Goal: Task Accomplishment & Management: Manage account settings

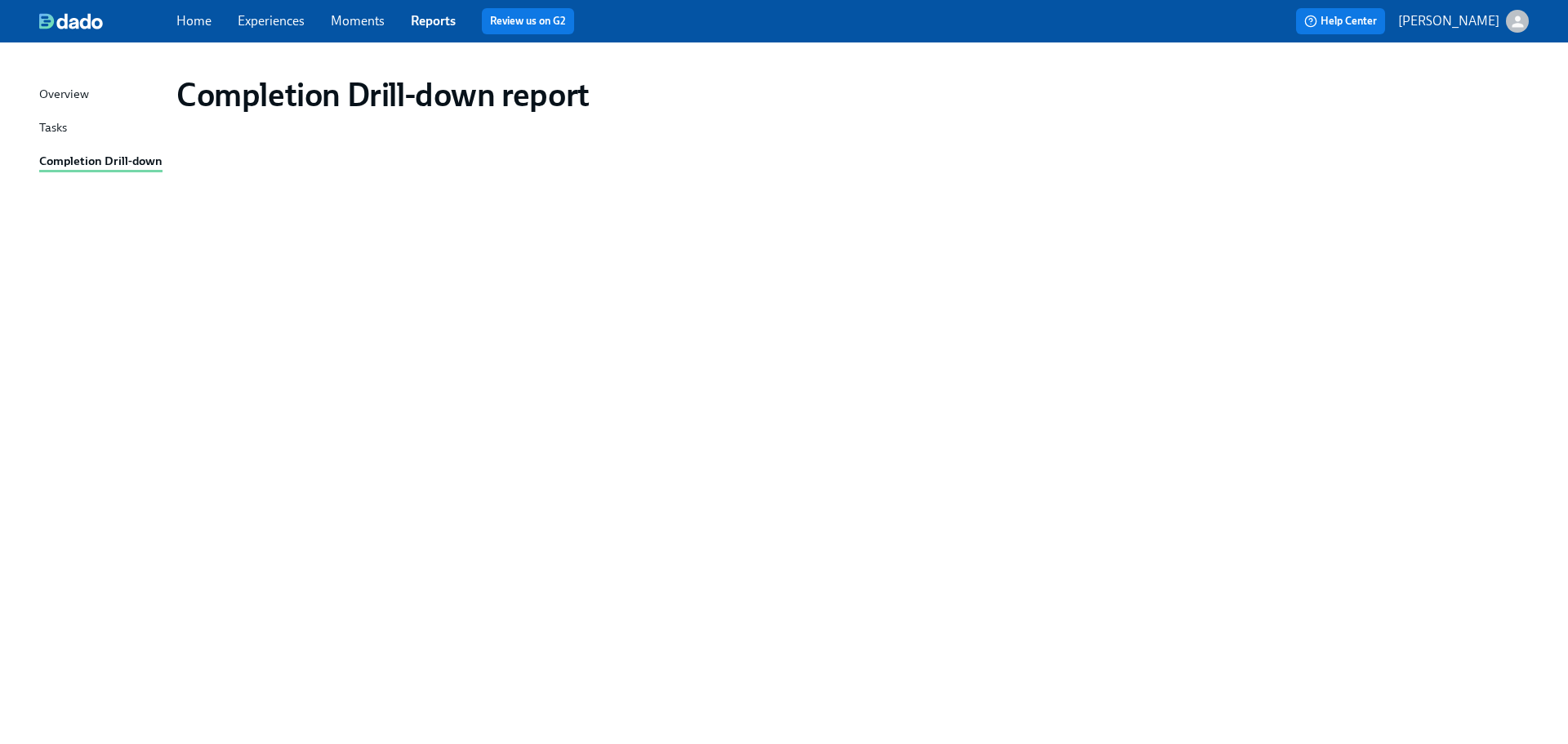
click at [286, 25] on link "Experiences" at bounding box center [271, 21] width 67 height 15
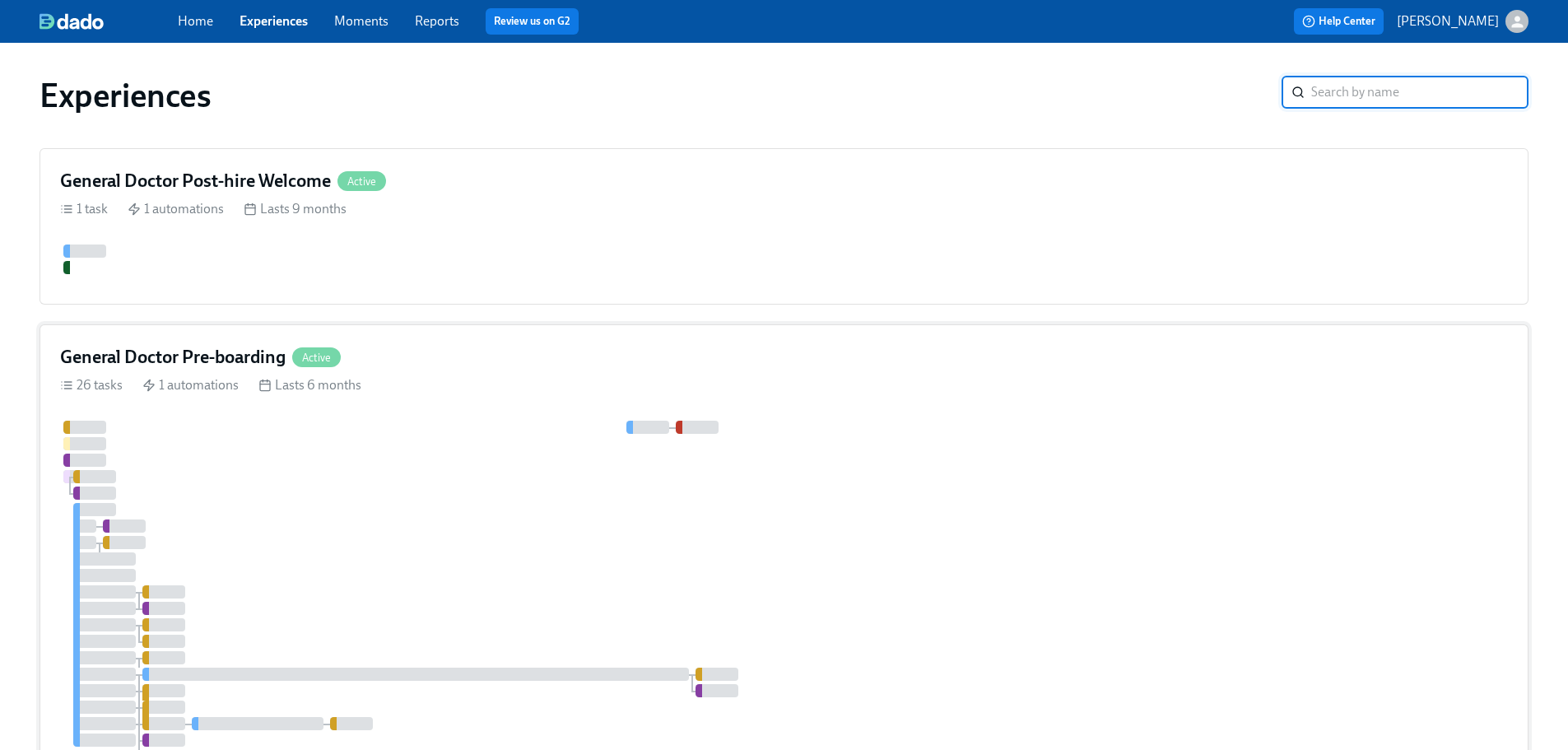
click at [448, 367] on div "General Doctor Pre-boarding Active" at bounding box center [784, 357] width 1447 height 24
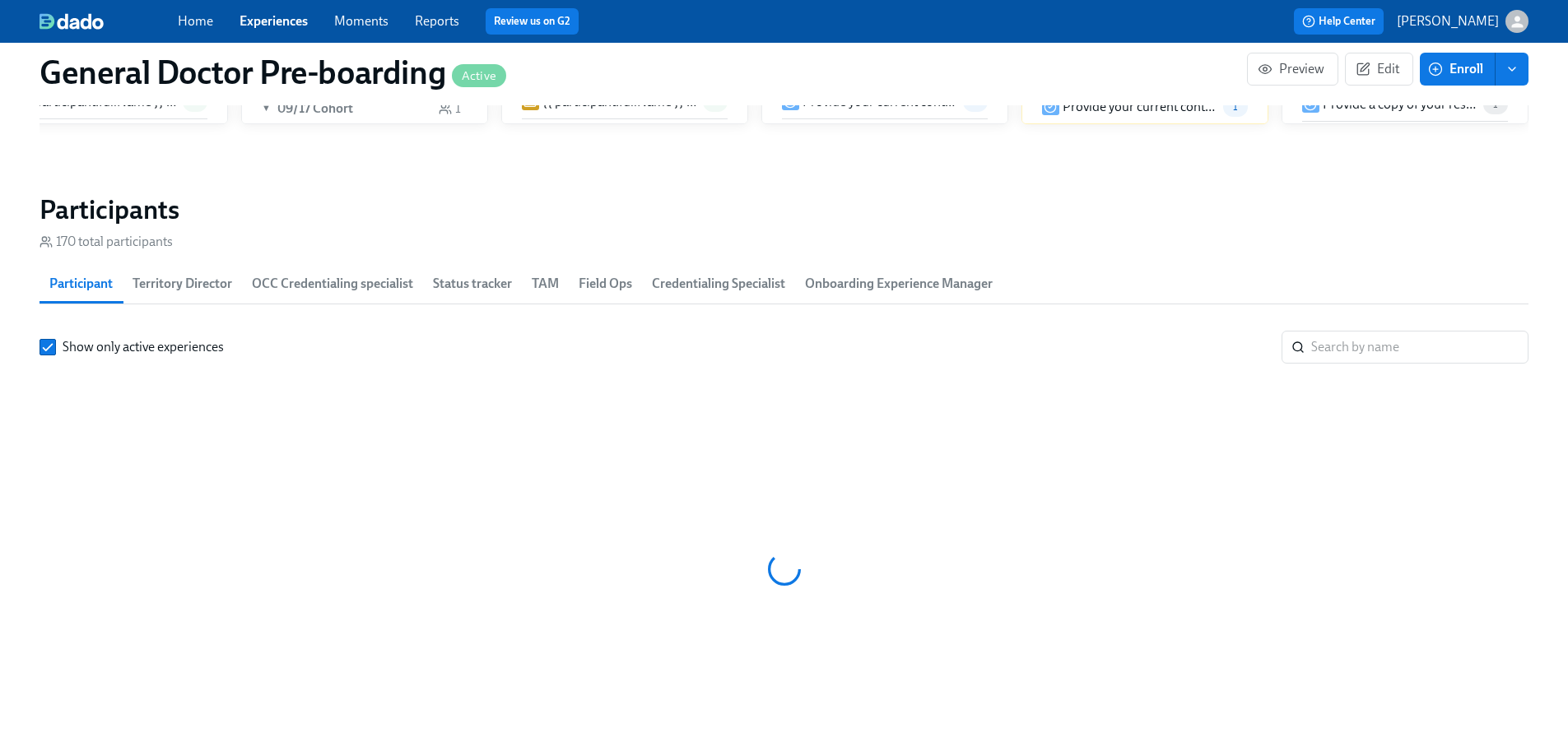
scroll to position [2370, 0]
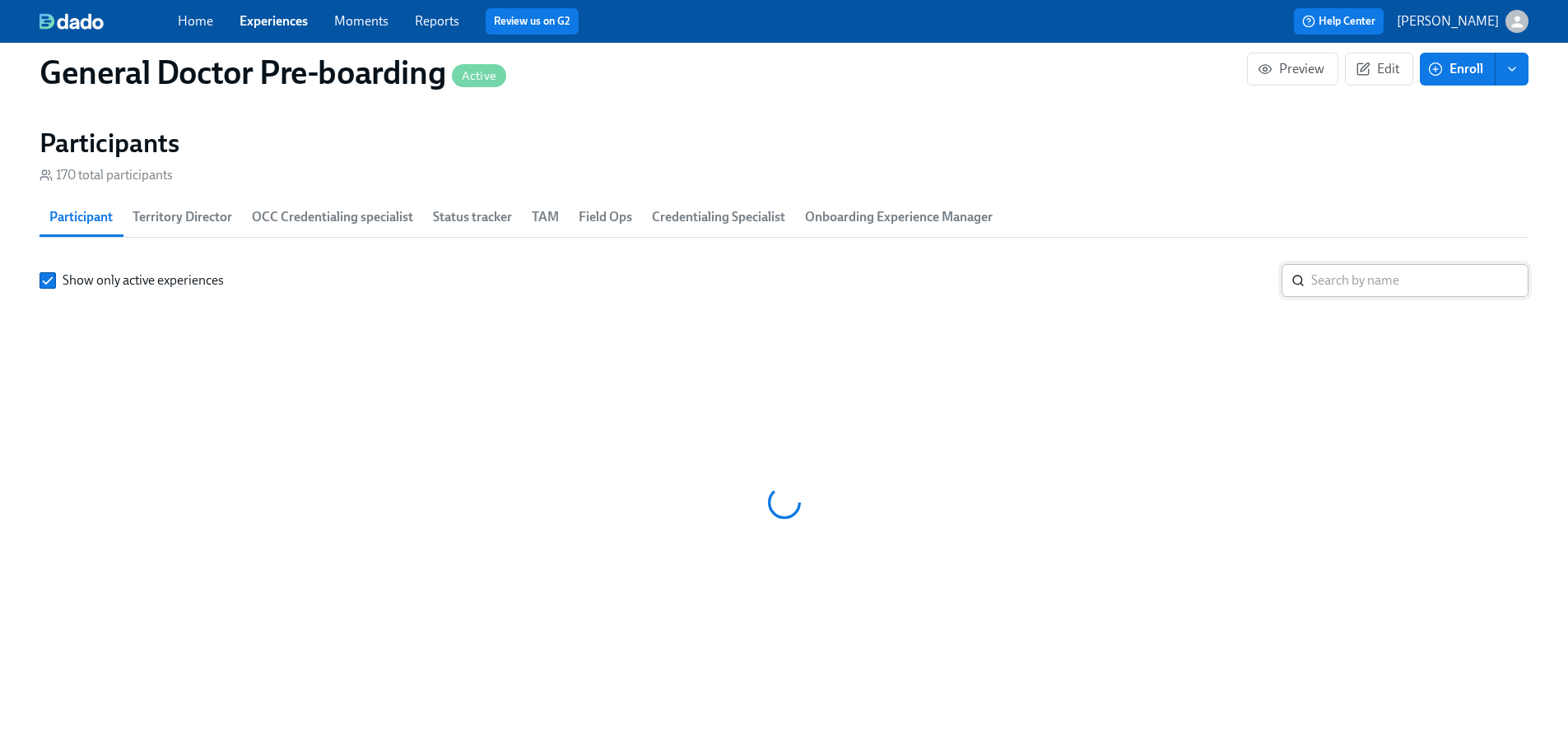
click at [1330, 290] on input "search" at bounding box center [1419, 280] width 217 height 33
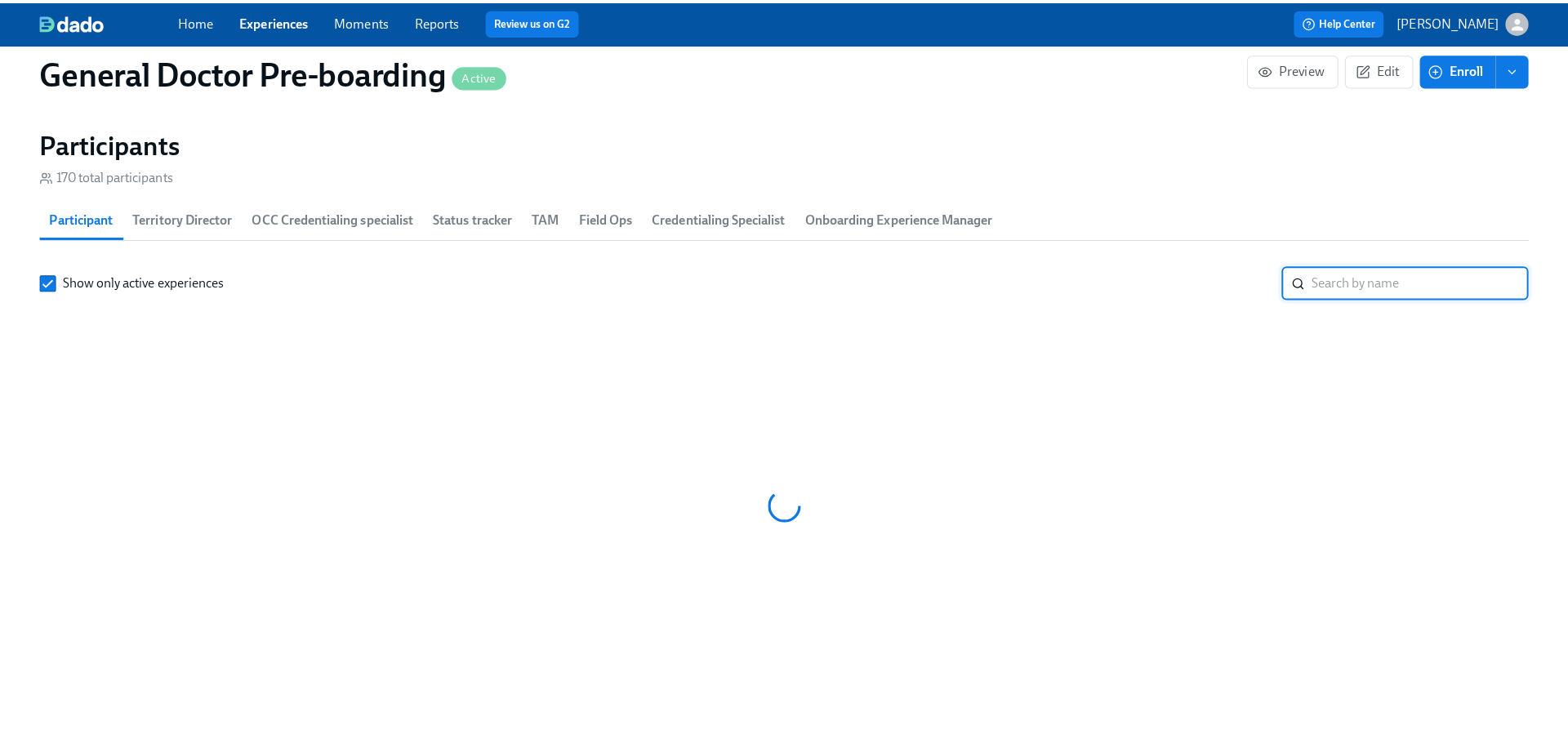
scroll to position [2368, 0]
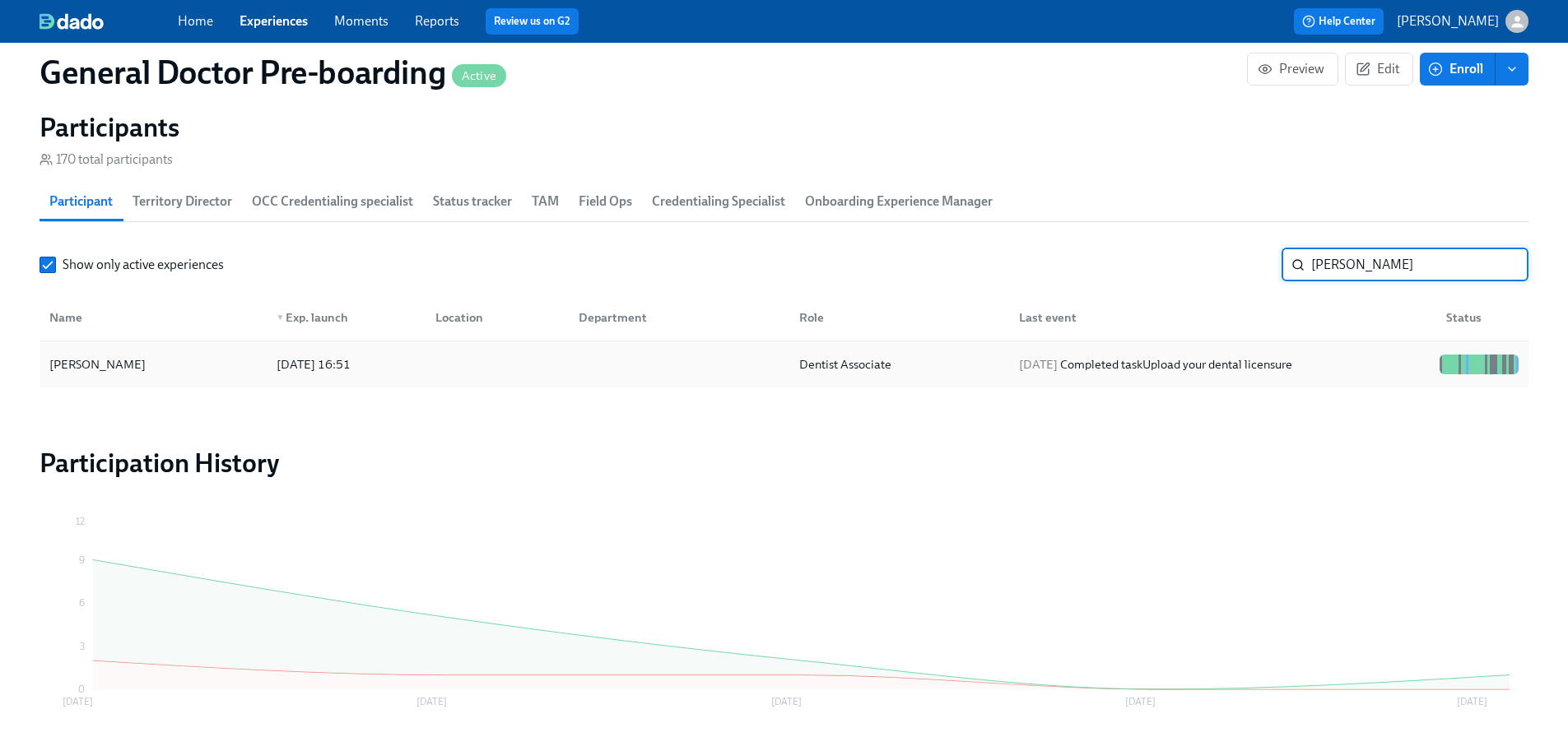
type input "[PERSON_NAME]"
click at [65, 374] on div "[PERSON_NAME]" at bounding box center [98, 364] width 110 height 20
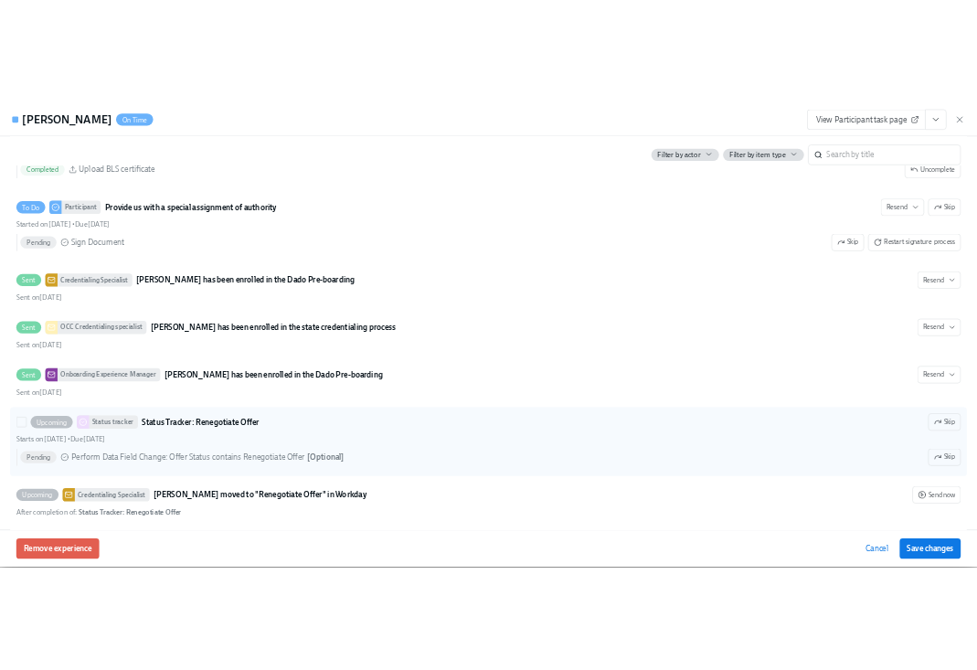
scroll to position [3699, 0]
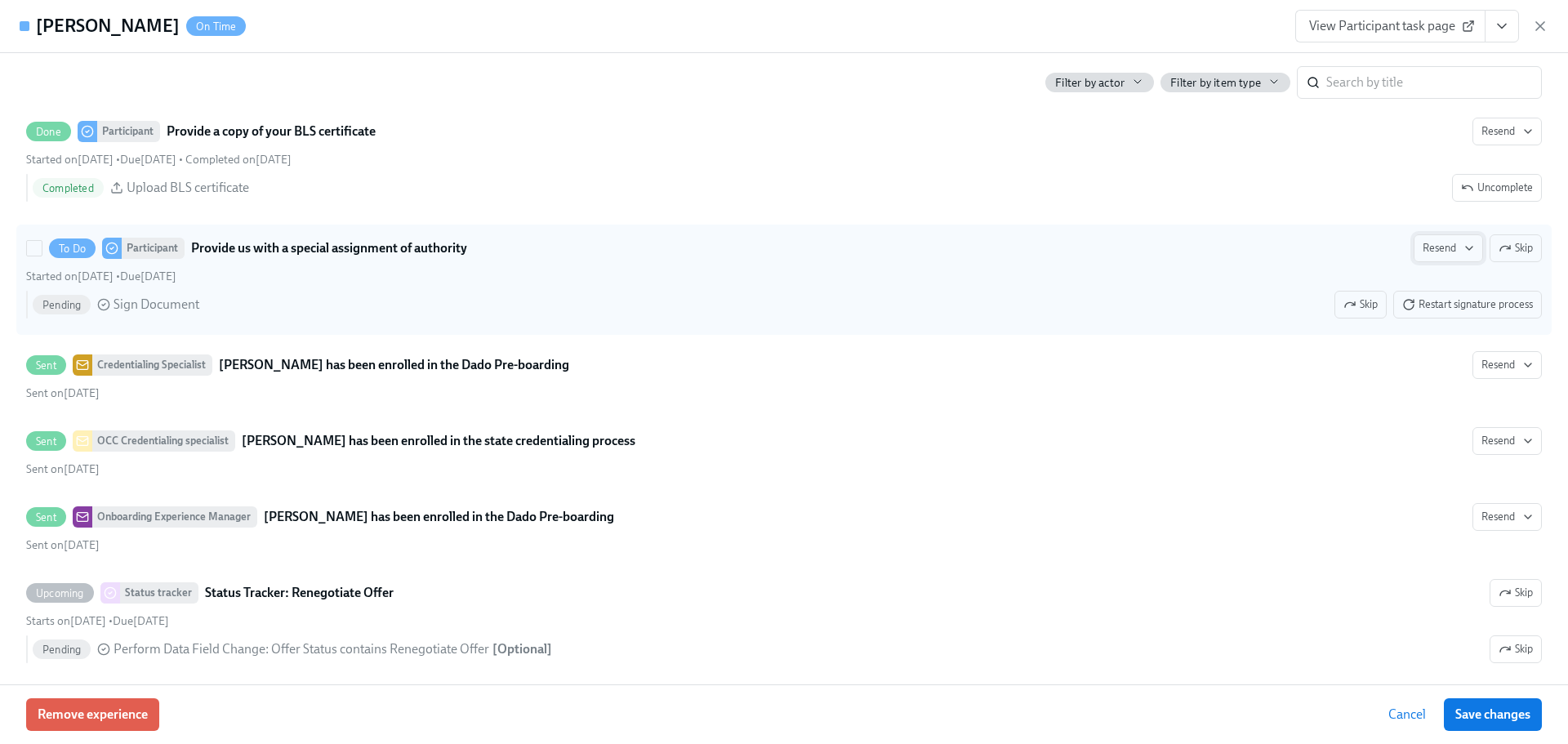
click at [1429, 256] on span "Resend" at bounding box center [1449, 248] width 52 height 16
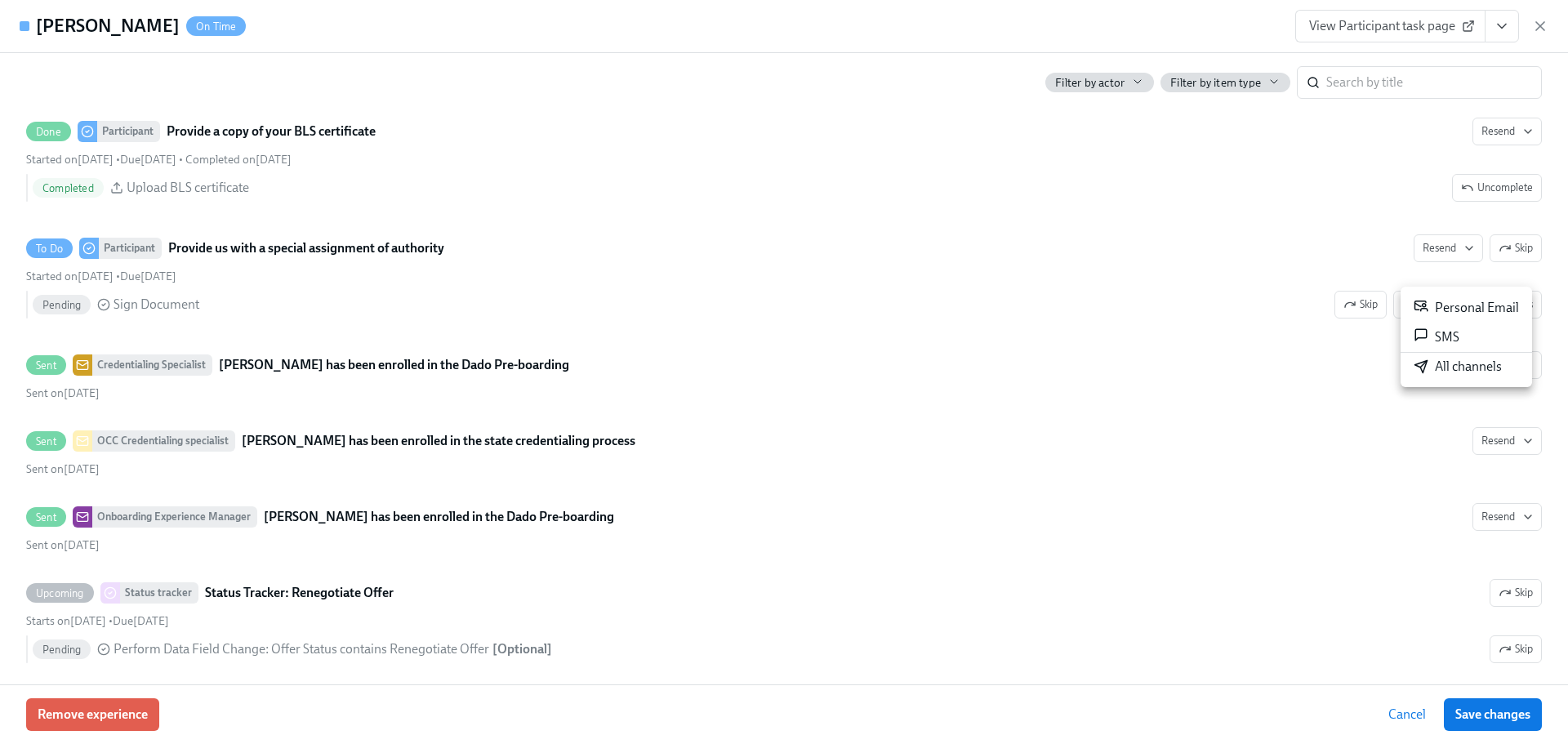
click at [1446, 366] on div "All channels" at bounding box center [1458, 366] width 88 height 18
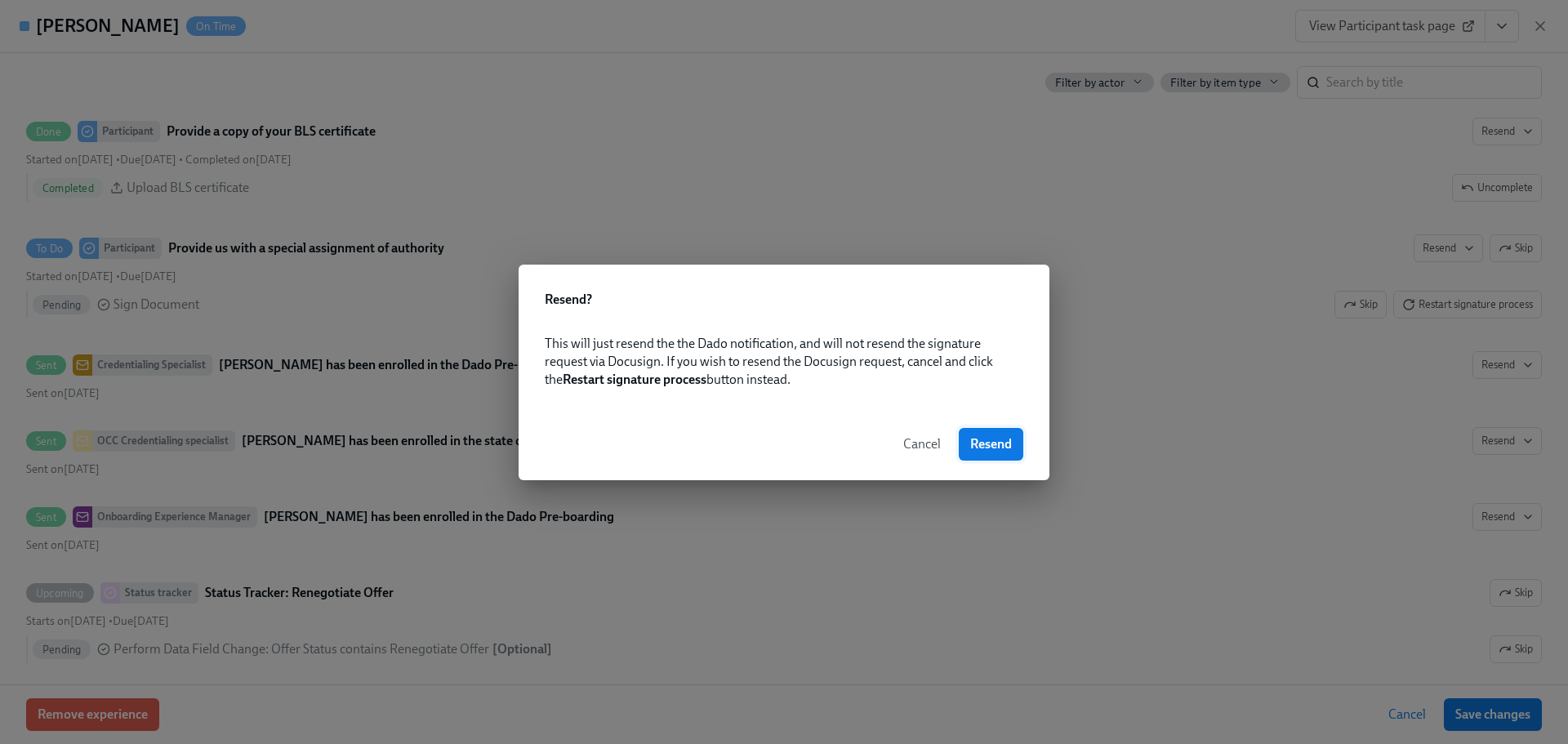
click at [985, 443] on span "Resend" at bounding box center [991, 444] width 42 height 16
